Goal: Task Accomplishment & Management: Complete application form

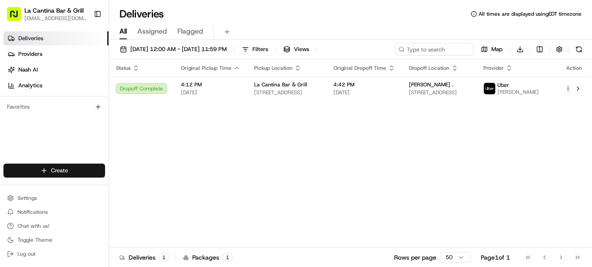
click at [88, 169] on html "La Cantina Bar & Grill [EMAIL_ADDRESS][DOMAIN_NAME] Toggle Sidebar Deliveries P…" at bounding box center [296, 133] width 592 height 267
click at [166, 186] on link "Delivery" at bounding box center [157, 187] width 97 height 16
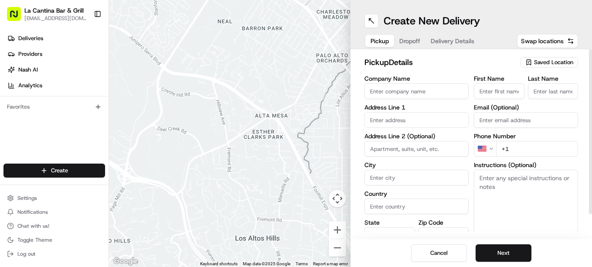
click at [450, 93] on input "Company Name" at bounding box center [416, 91] width 104 height 16
type input "La Cantina Bar & Grill"
type input "[STREET_ADDRESS]"
type input "Plainfield"
type input "[GEOGRAPHIC_DATA]"
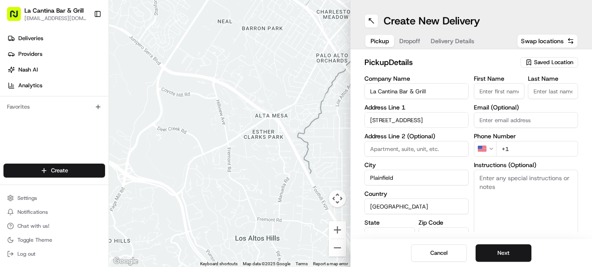
type input "CT"
type input "06374"
type input "[PERSON_NAME]"
type input "[EMAIL_ADDRESS][DOMAIN_NAME]"
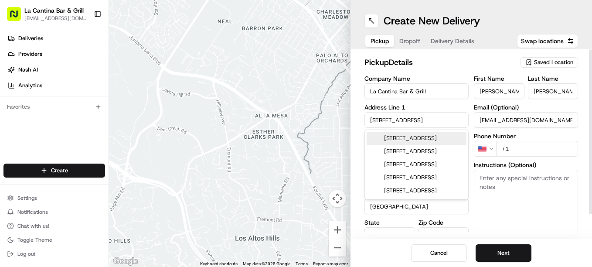
click at [523, 153] on input "+1" at bounding box center [537, 149] width 82 height 16
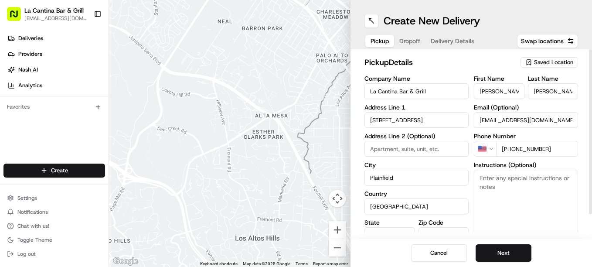
type input "[PHONE_NUMBER]"
click at [507, 260] on button "Next" at bounding box center [503, 252] width 56 height 17
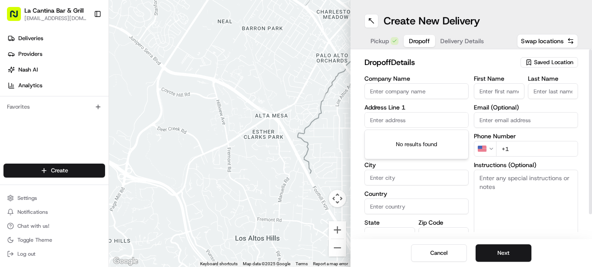
click at [386, 118] on input "text" at bounding box center [416, 120] width 104 height 16
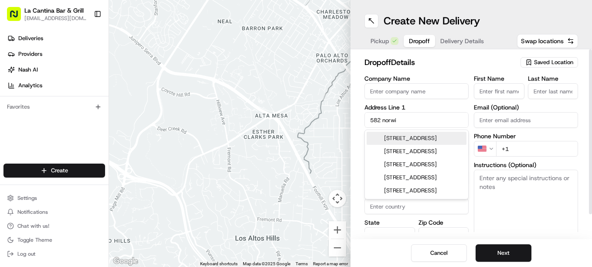
click at [398, 134] on div "[STREET_ADDRESS]" at bounding box center [416, 138] width 100 height 13
type input "[STREET_ADDRESS]"
type input "Plainfield"
type input "[GEOGRAPHIC_DATA]"
type input "CT"
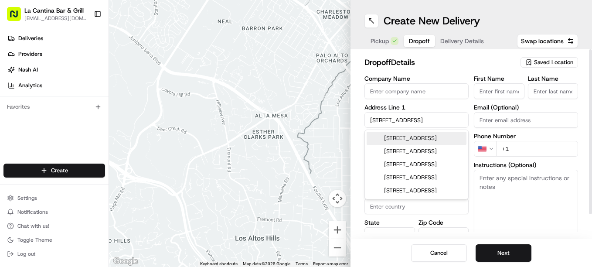
type input "06374"
type input "[STREET_ADDRESS]"
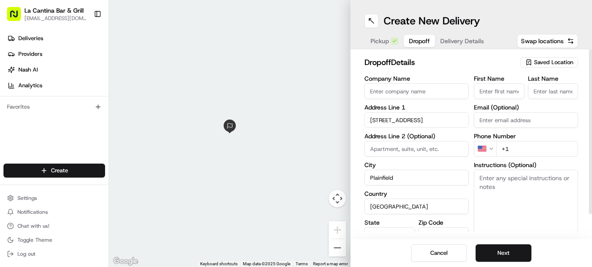
click at [480, 88] on input "First Name" at bounding box center [499, 91] width 51 height 16
type input "[PERSON_NAME]"
click at [530, 152] on input "+1" at bounding box center [537, 149] width 82 height 16
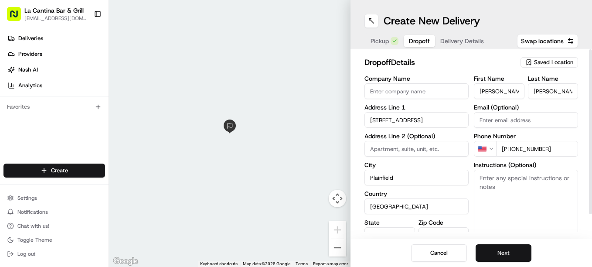
type input "[PHONE_NUMBER]"
click at [513, 258] on button "Next" at bounding box center [503, 252] width 56 height 17
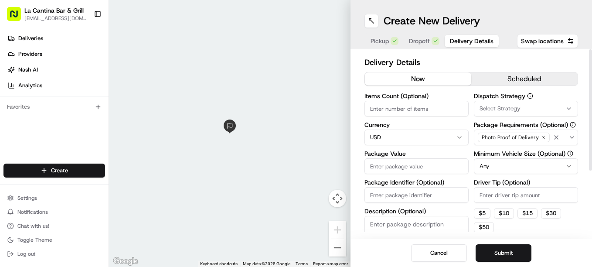
click at [385, 159] on input "Package Value" at bounding box center [416, 166] width 104 height 16
type input "47.71"
click at [502, 190] on input "Driver Tip (Optional)" at bounding box center [526, 195] width 104 height 16
type input "7"
type input "8.30"
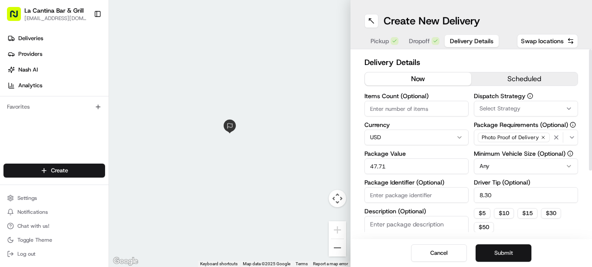
click at [494, 258] on button "Submit" at bounding box center [503, 252] width 56 height 17
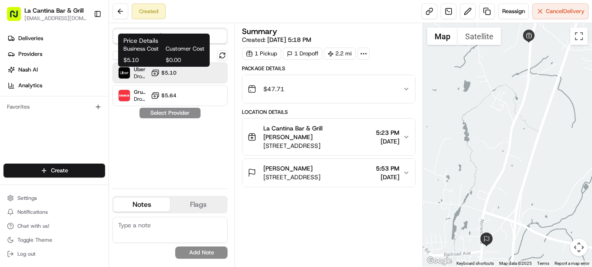
click at [156, 75] on icon at bounding box center [155, 72] width 9 height 9
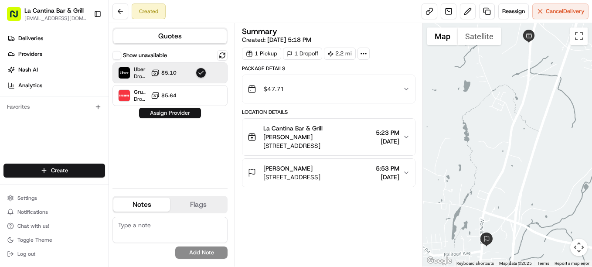
click at [168, 113] on button "Assign Provider" at bounding box center [170, 113] width 62 height 10
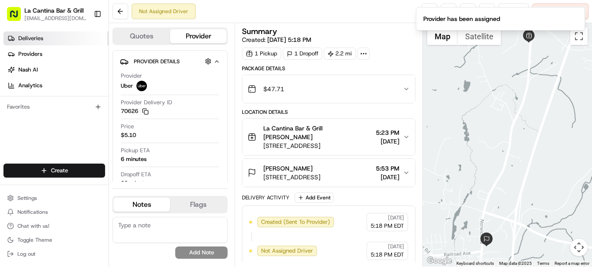
click at [78, 41] on link "Deliveries" at bounding box center [55, 38] width 105 height 14
